Goal: Task Accomplishment & Management: Complete application form

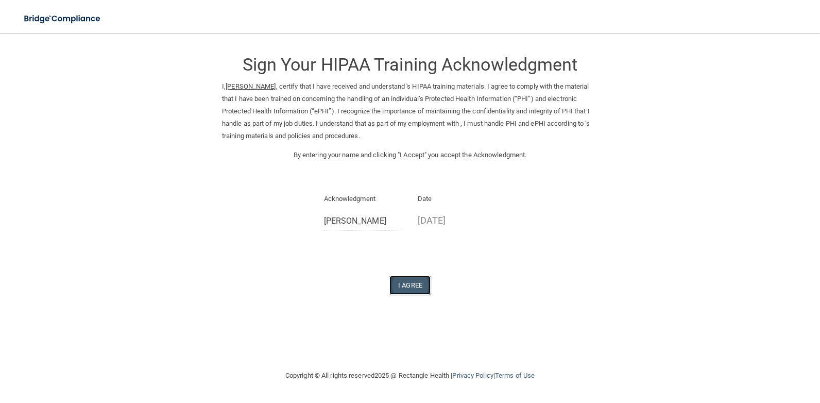
click at [410, 282] on button "I Agree" at bounding box center [410, 285] width 41 height 19
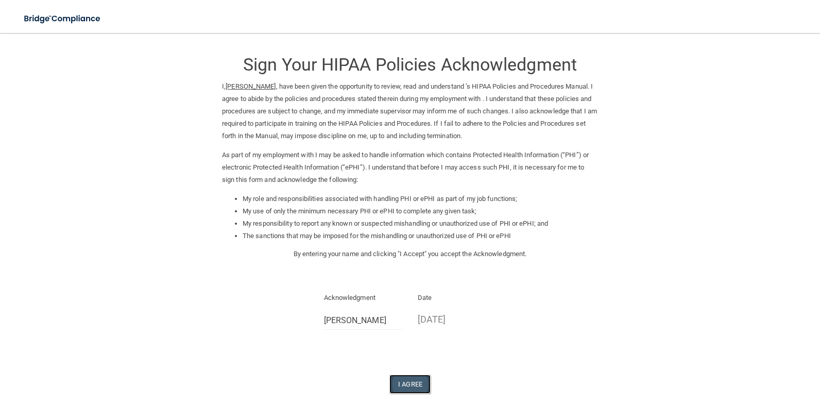
click at [403, 377] on button "I Agree" at bounding box center [410, 384] width 41 height 19
